Goal: Transaction & Acquisition: Purchase product/service

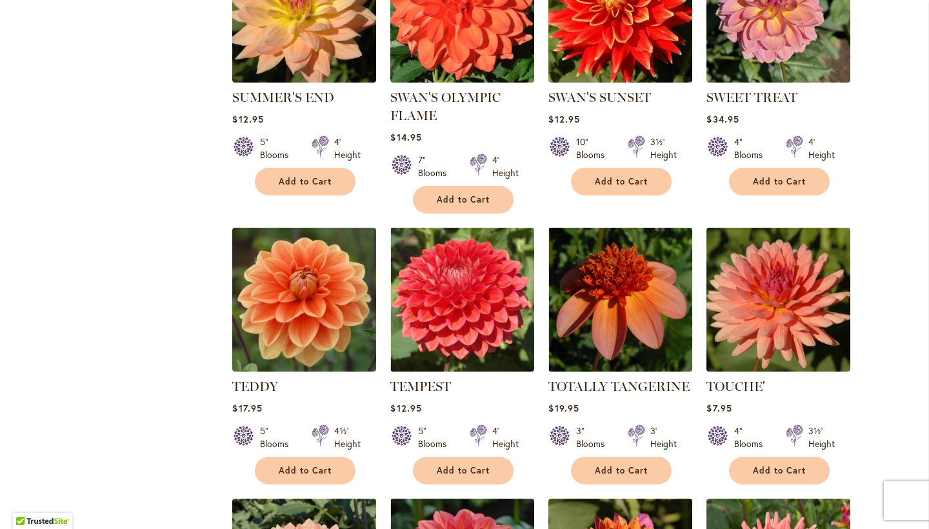
scroll to position [2881, 0]
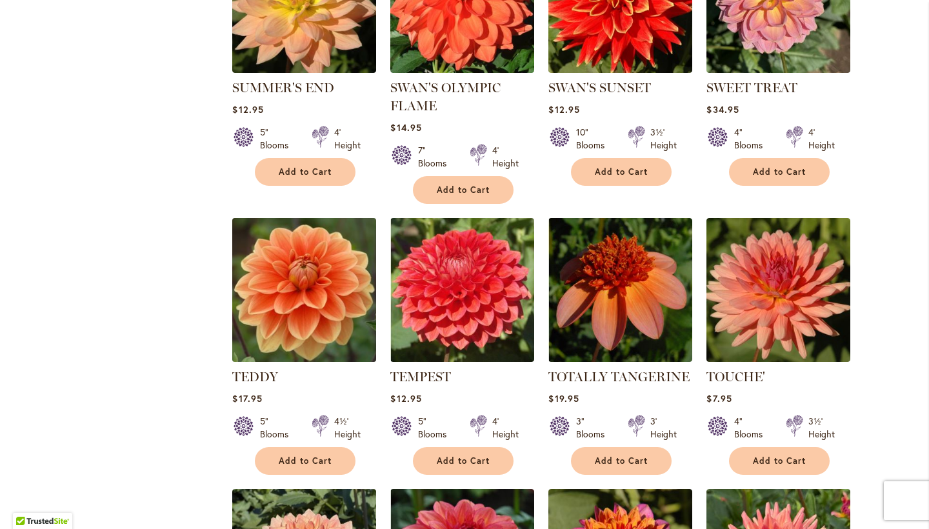
click at [305, 215] on img at bounding box center [304, 289] width 151 height 151
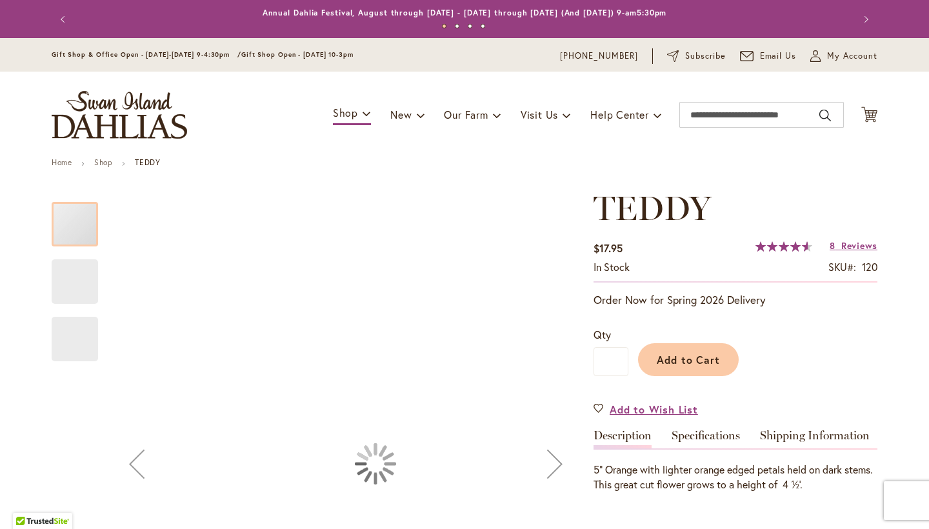
scroll to position [72, 0]
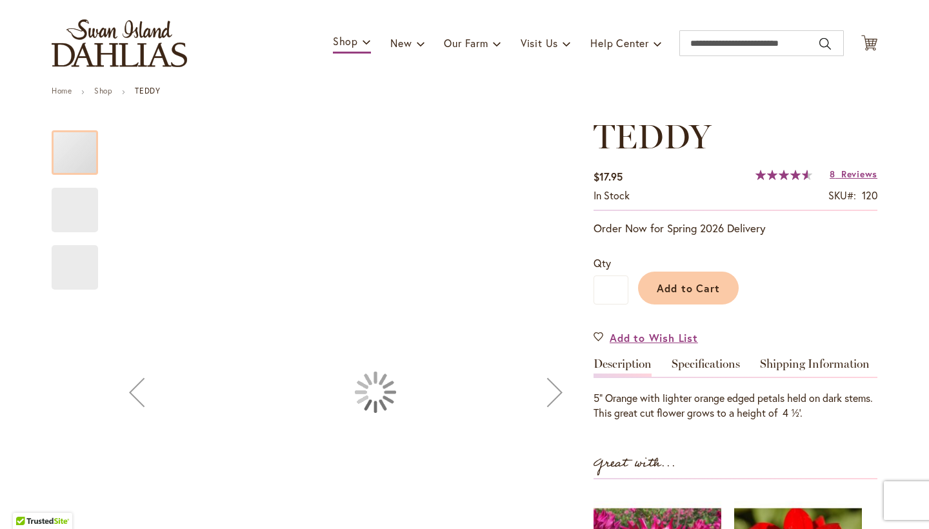
type input "*******"
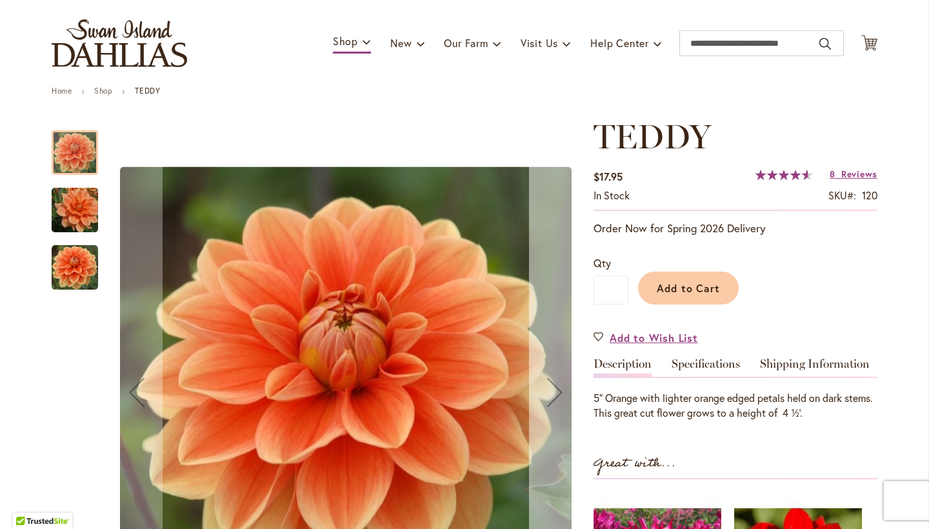
click at [556, 388] on div "Next" at bounding box center [555, 392] width 52 height 52
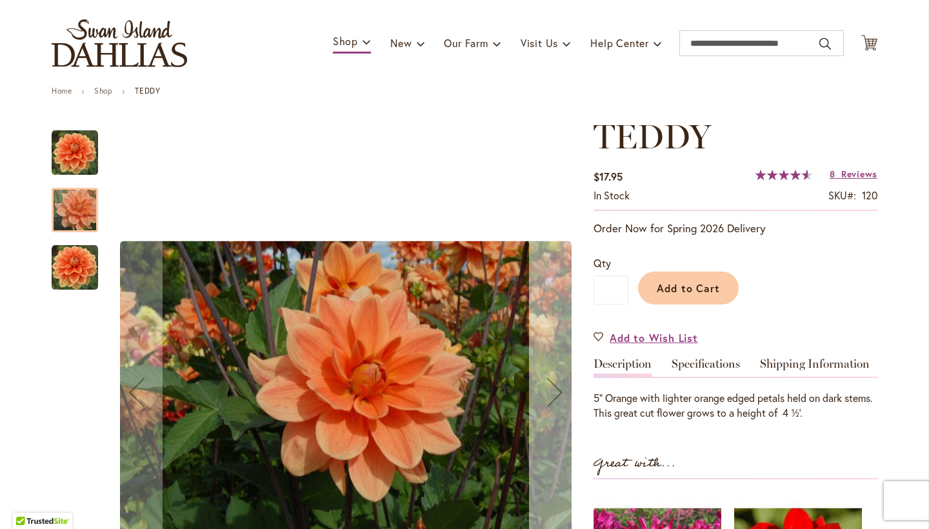
click at [556, 388] on div "Next" at bounding box center [555, 392] width 52 height 52
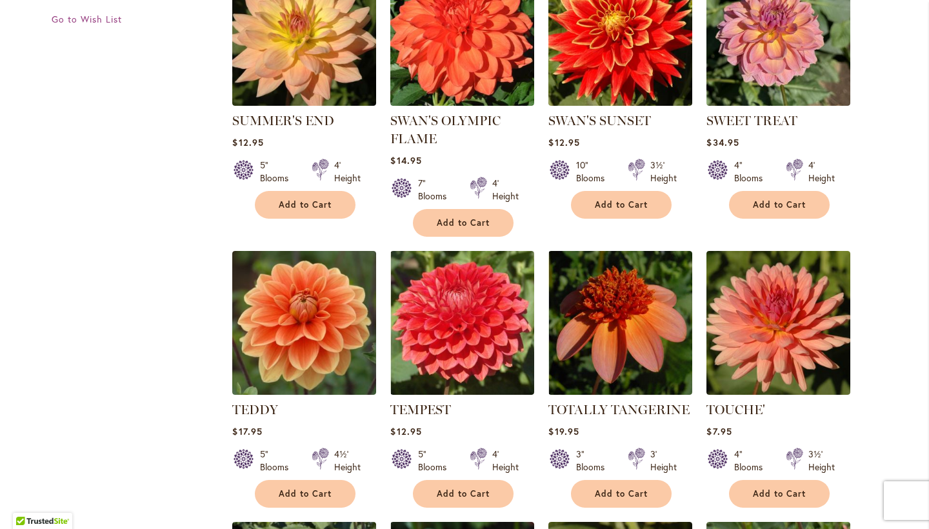
scroll to position [2852, 0]
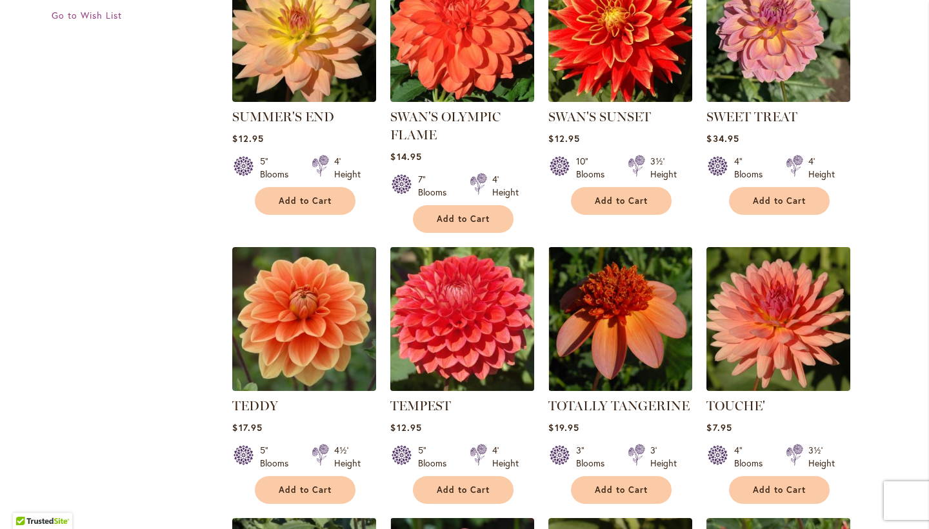
click at [439, 268] on img at bounding box center [462, 318] width 151 height 151
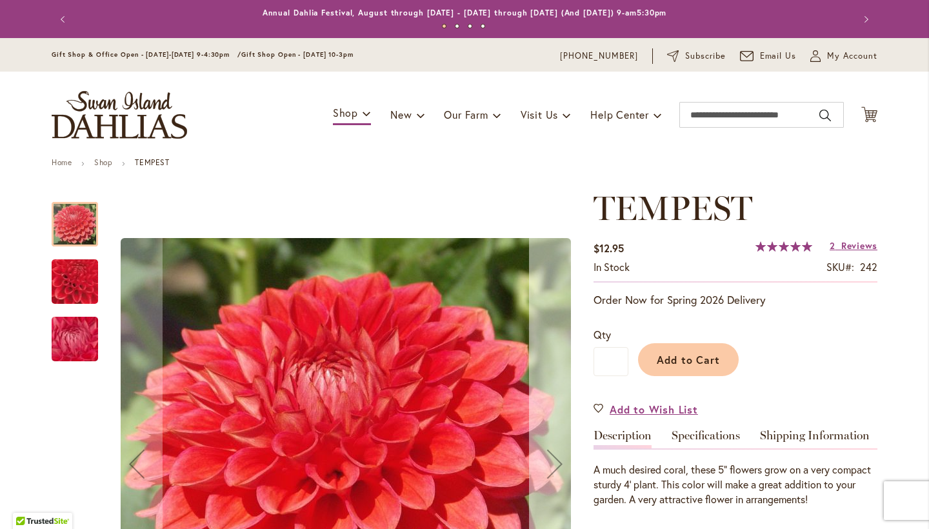
scroll to position [106, 0]
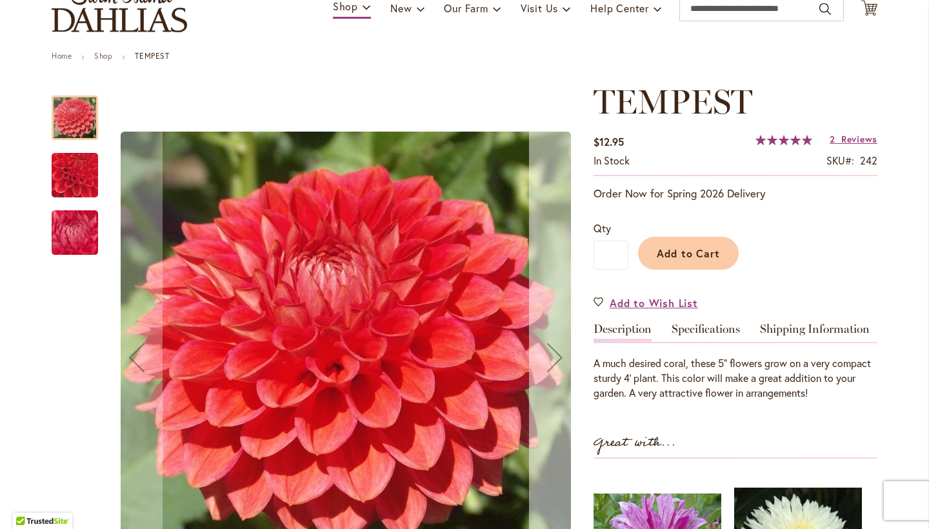
click at [550, 350] on div "Next" at bounding box center [555, 357] width 52 height 52
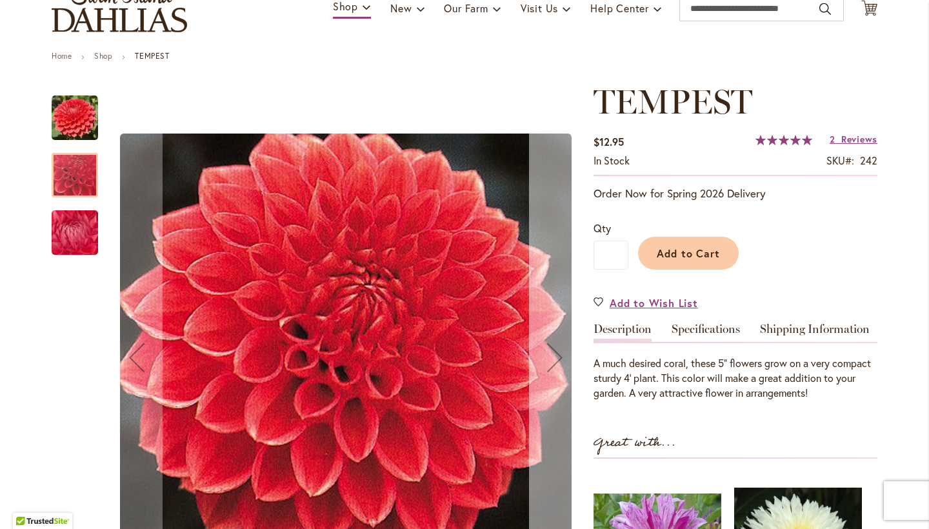
click at [550, 350] on div "Next" at bounding box center [555, 357] width 52 height 52
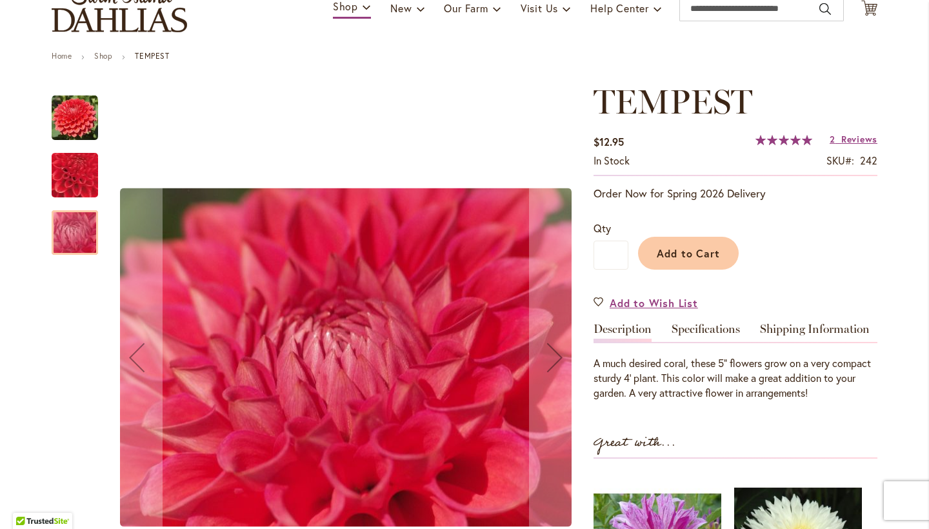
click at [85, 123] on img "TEMPEST" at bounding box center [75, 118] width 46 height 46
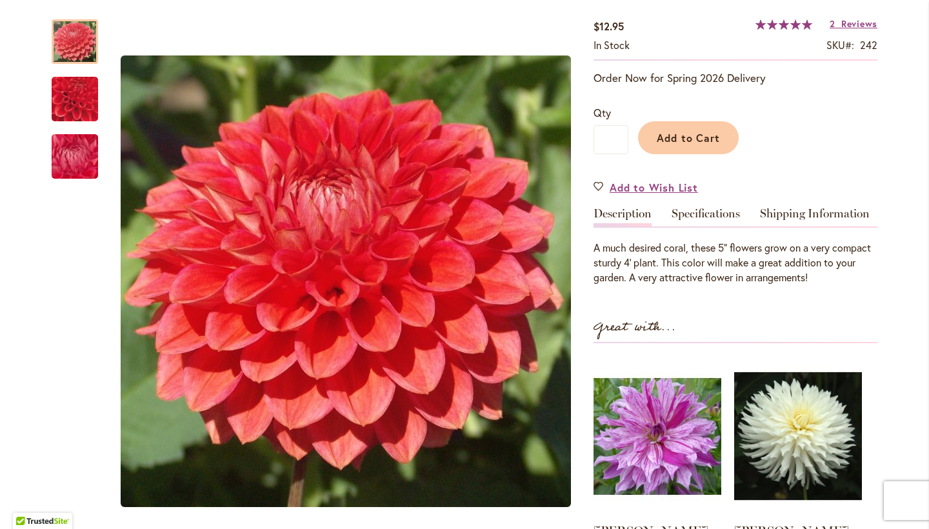
scroll to position [222, 0]
click at [664, 188] on span "Add to Wish List" at bounding box center [653, 186] width 88 height 15
